Goal: Task Accomplishment & Management: Manage account settings

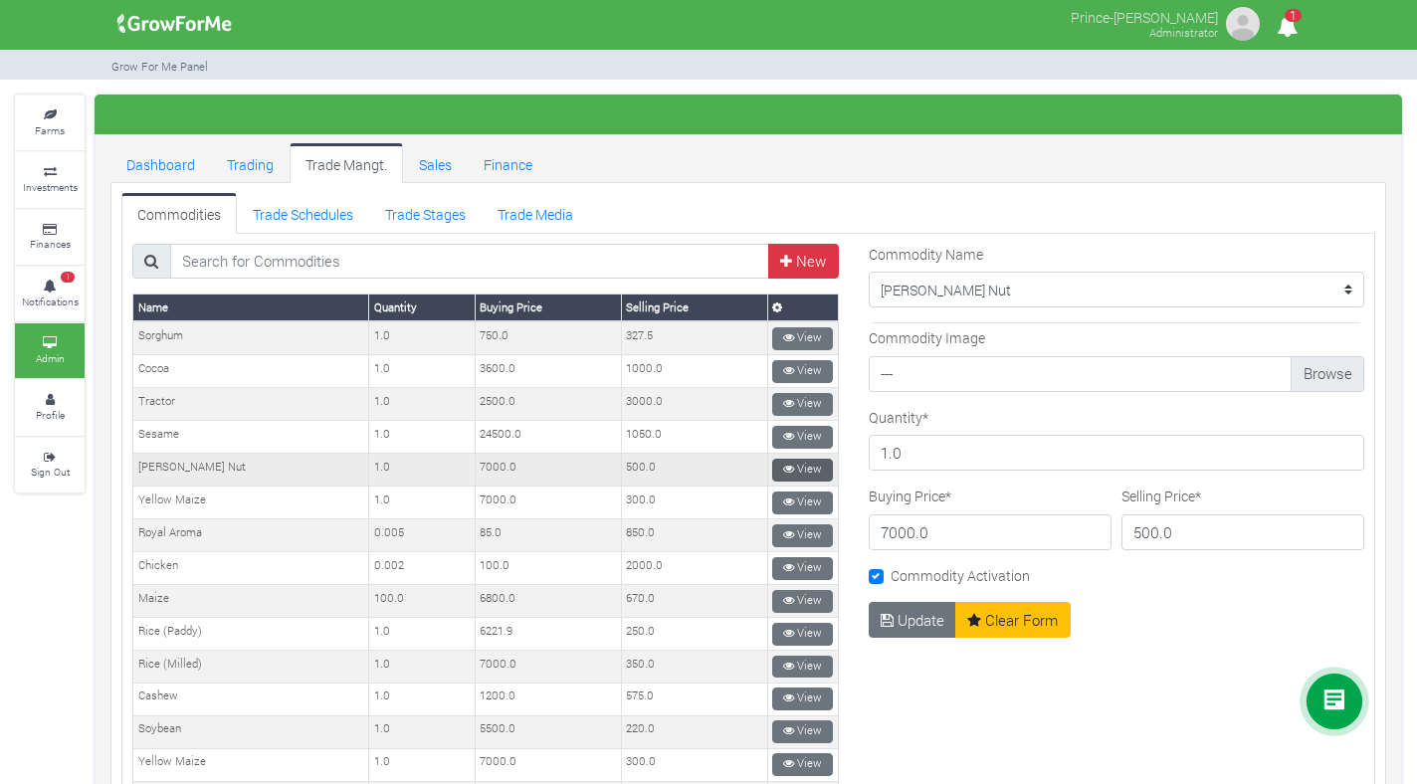
click at [785, 464] on icon at bounding box center [788, 469] width 11 height 11
click at [1184, 536] on input "500.0" at bounding box center [1242, 532] width 243 height 36
type input "5"
type input "2"
type input "474.8"
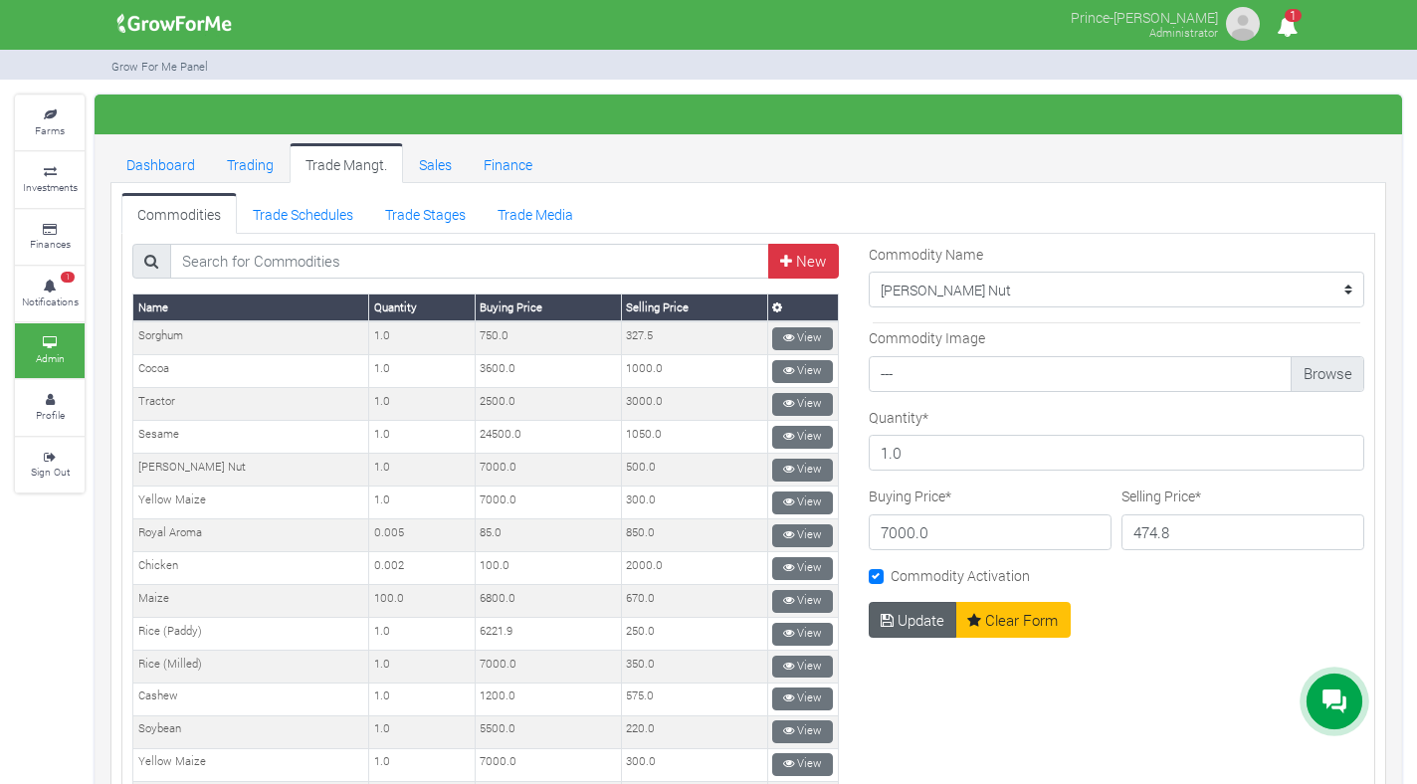
click at [923, 614] on button "Update" at bounding box center [912, 620] width 89 height 36
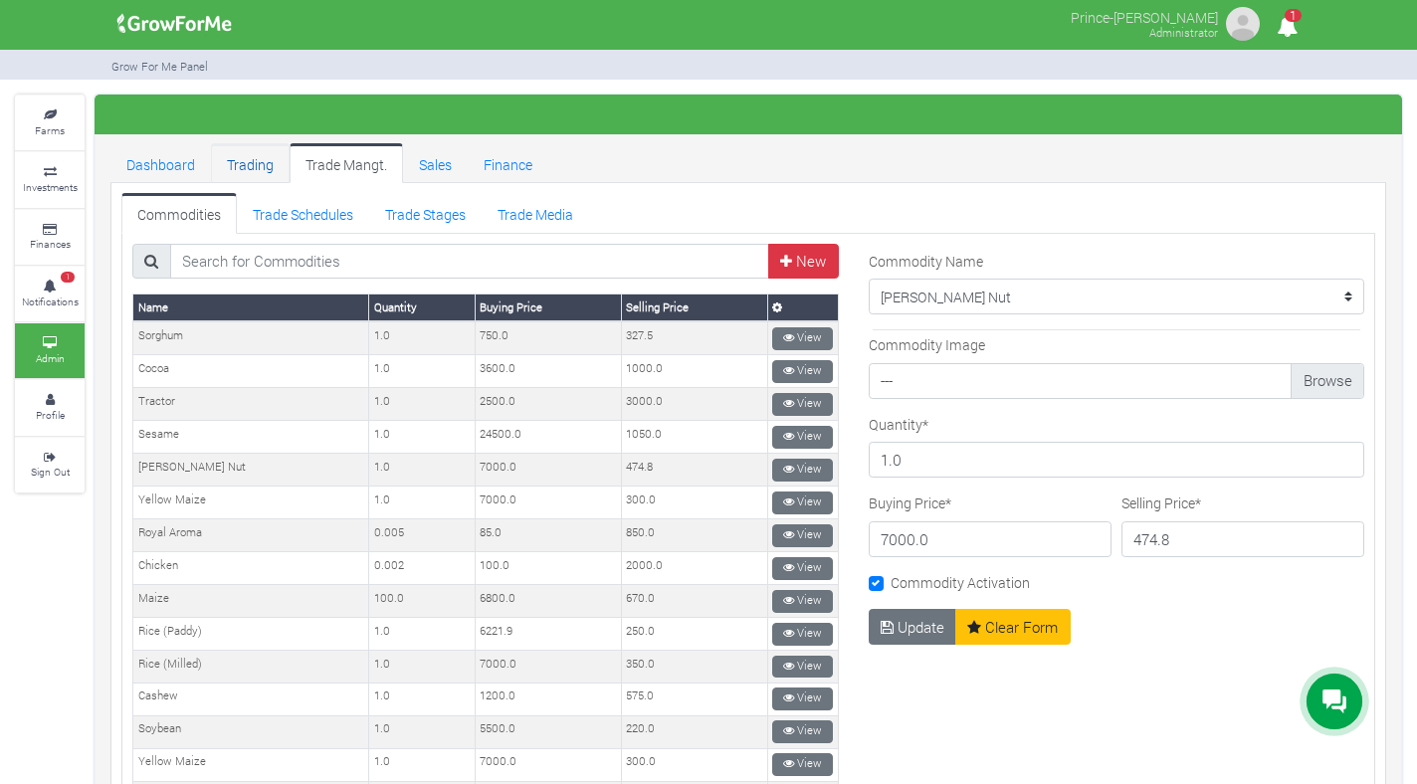
click at [254, 166] on link "Trading" at bounding box center [250, 163] width 79 height 40
